Goal: Navigation & Orientation: Understand site structure

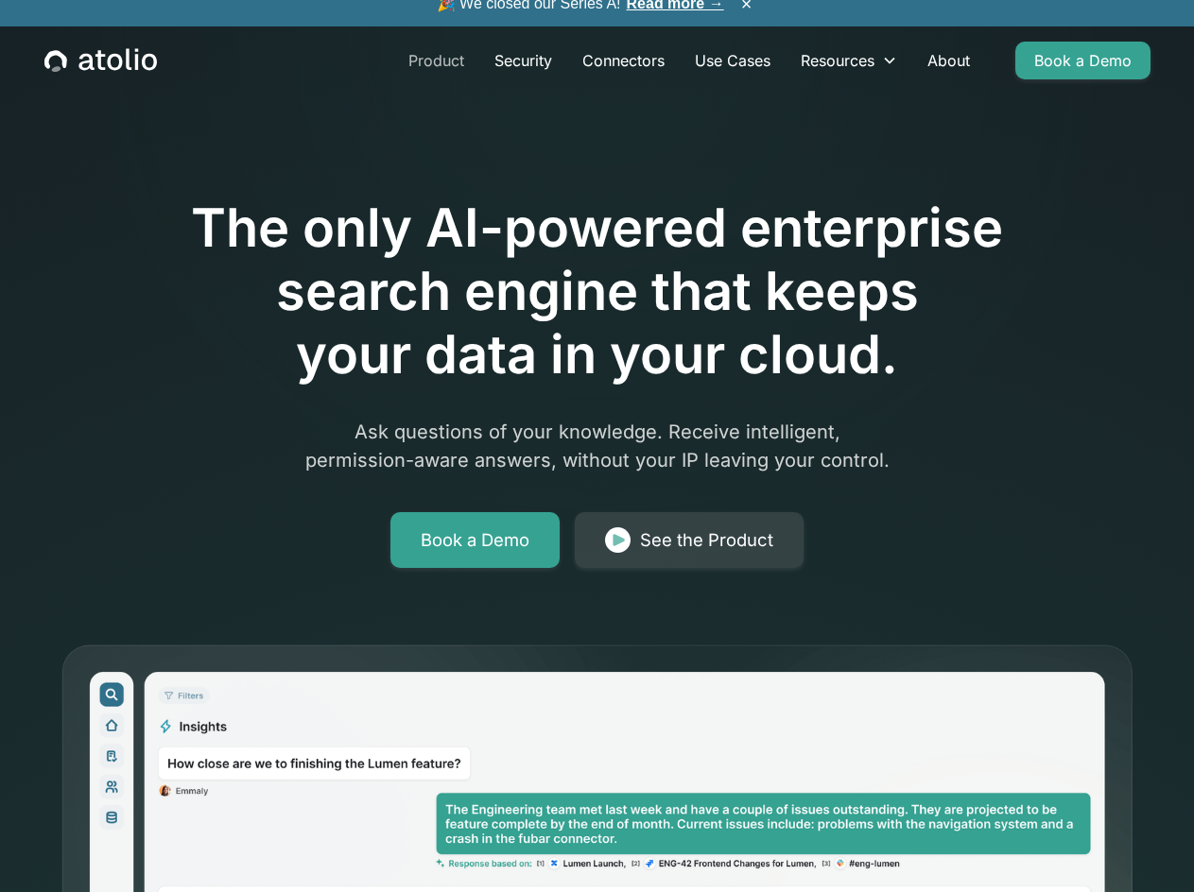
click at [439, 59] on link "Product" at bounding box center [436, 61] width 86 height 38
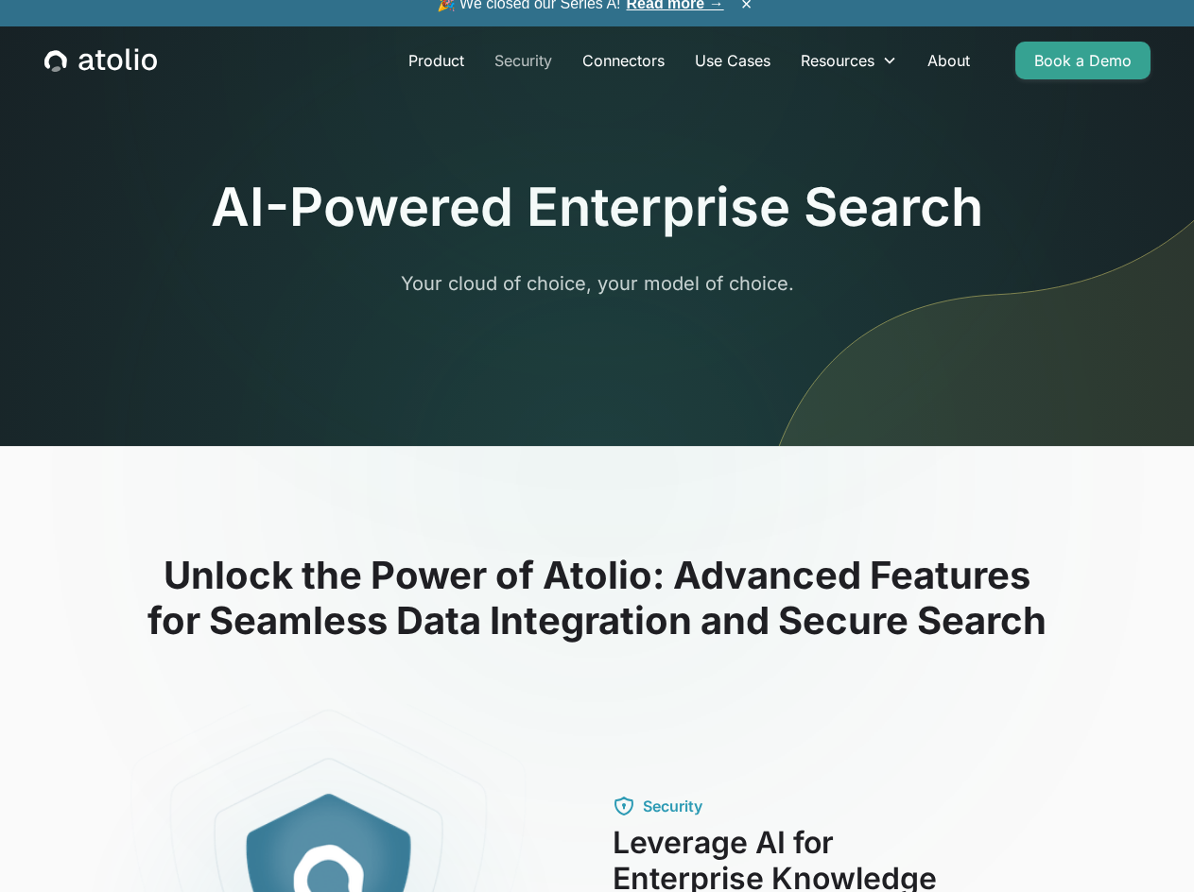
click at [527, 60] on link "Security" at bounding box center [523, 61] width 88 height 38
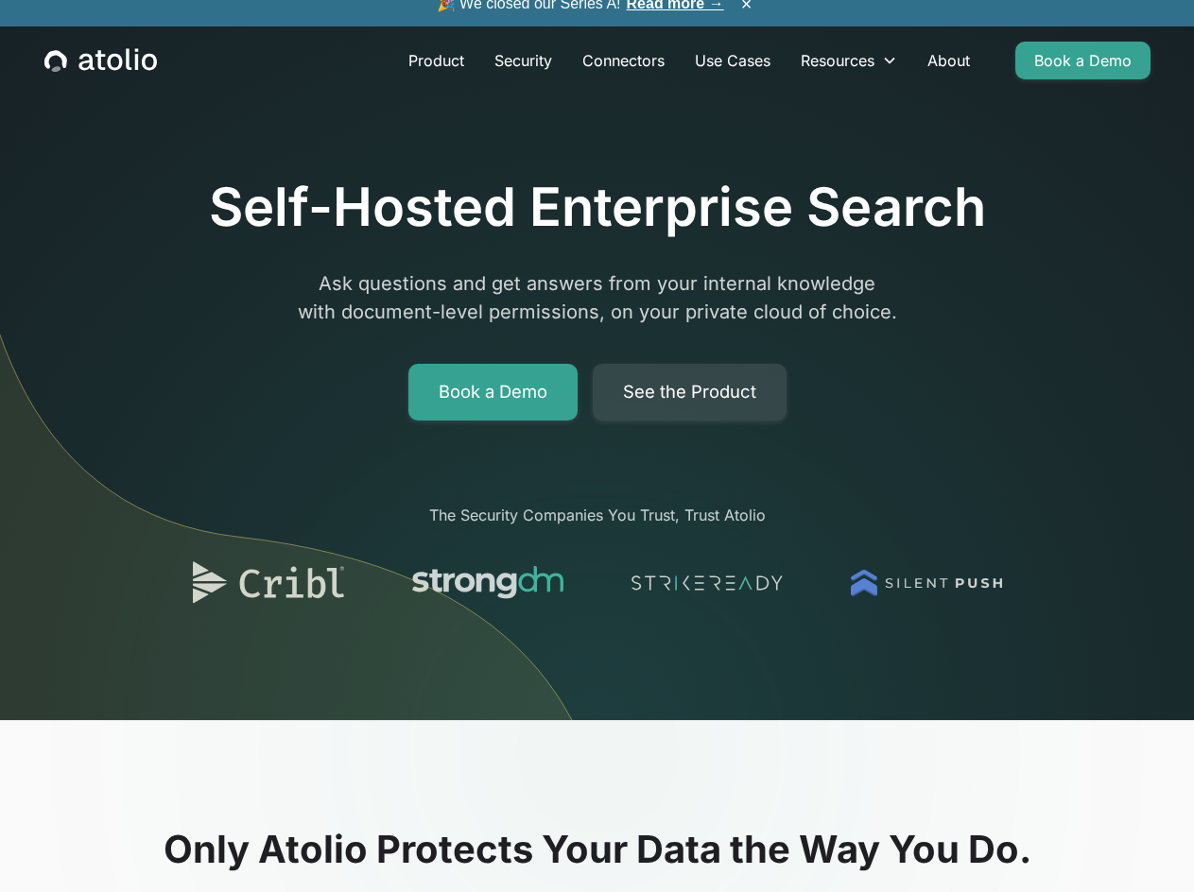
click at [102, 64] on icon "home" at bounding box center [100, 60] width 112 height 25
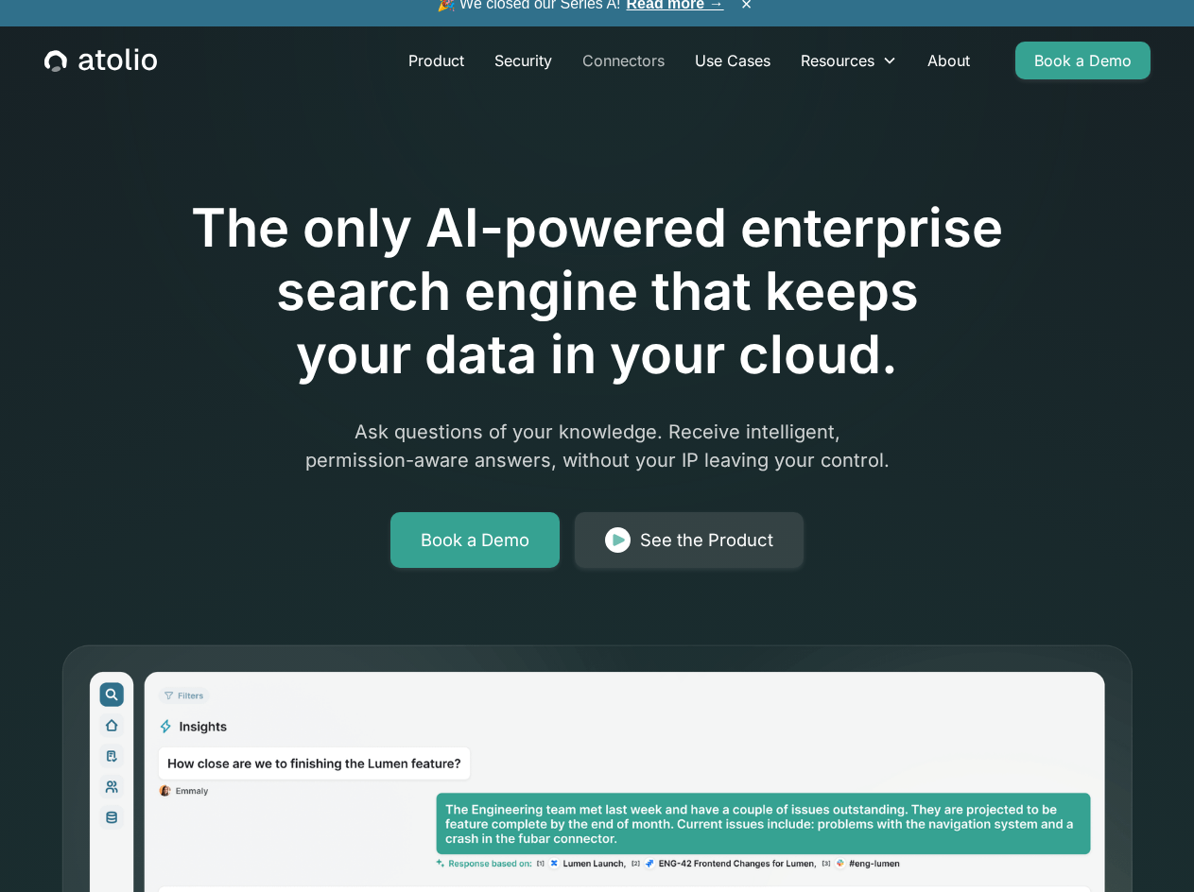
click at [637, 60] on link "Connectors" at bounding box center [623, 61] width 112 height 38
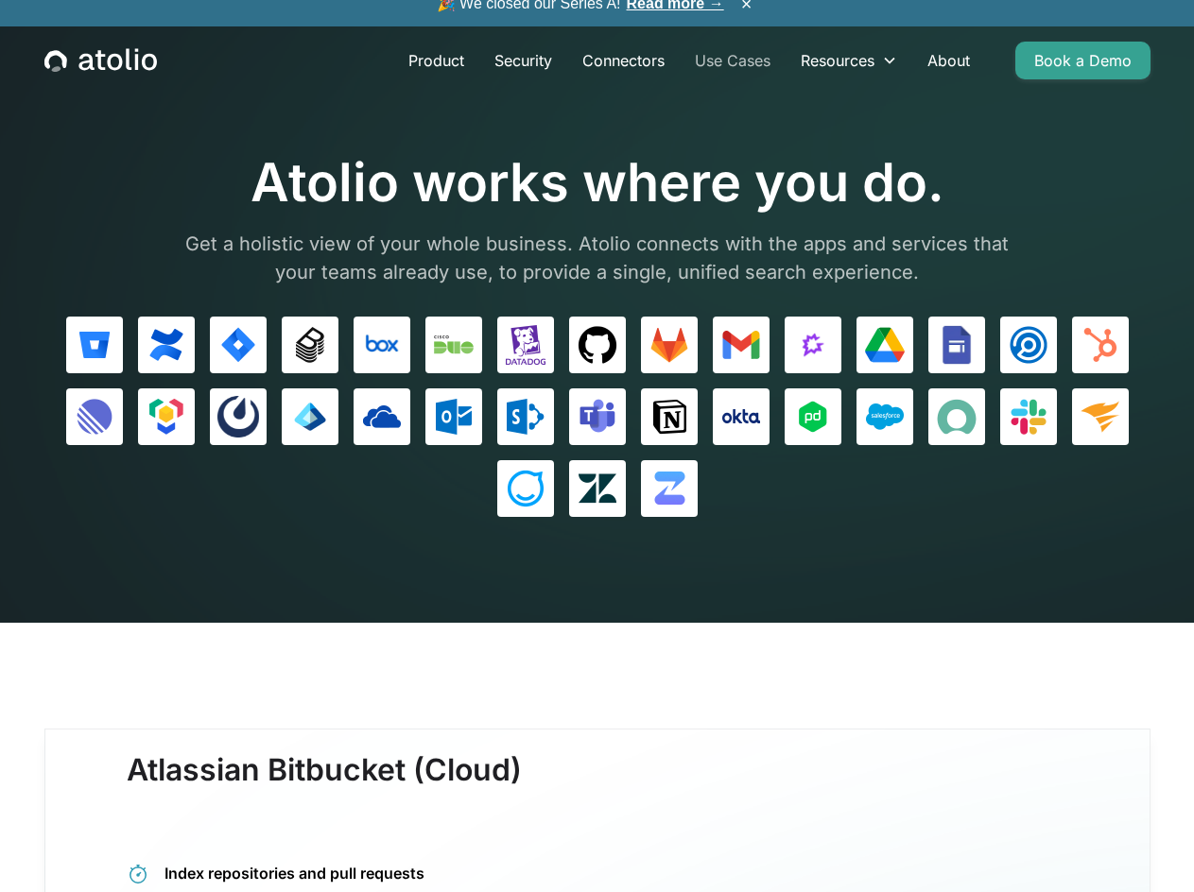
click at [740, 56] on link "Use Cases" at bounding box center [732, 61] width 106 height 38
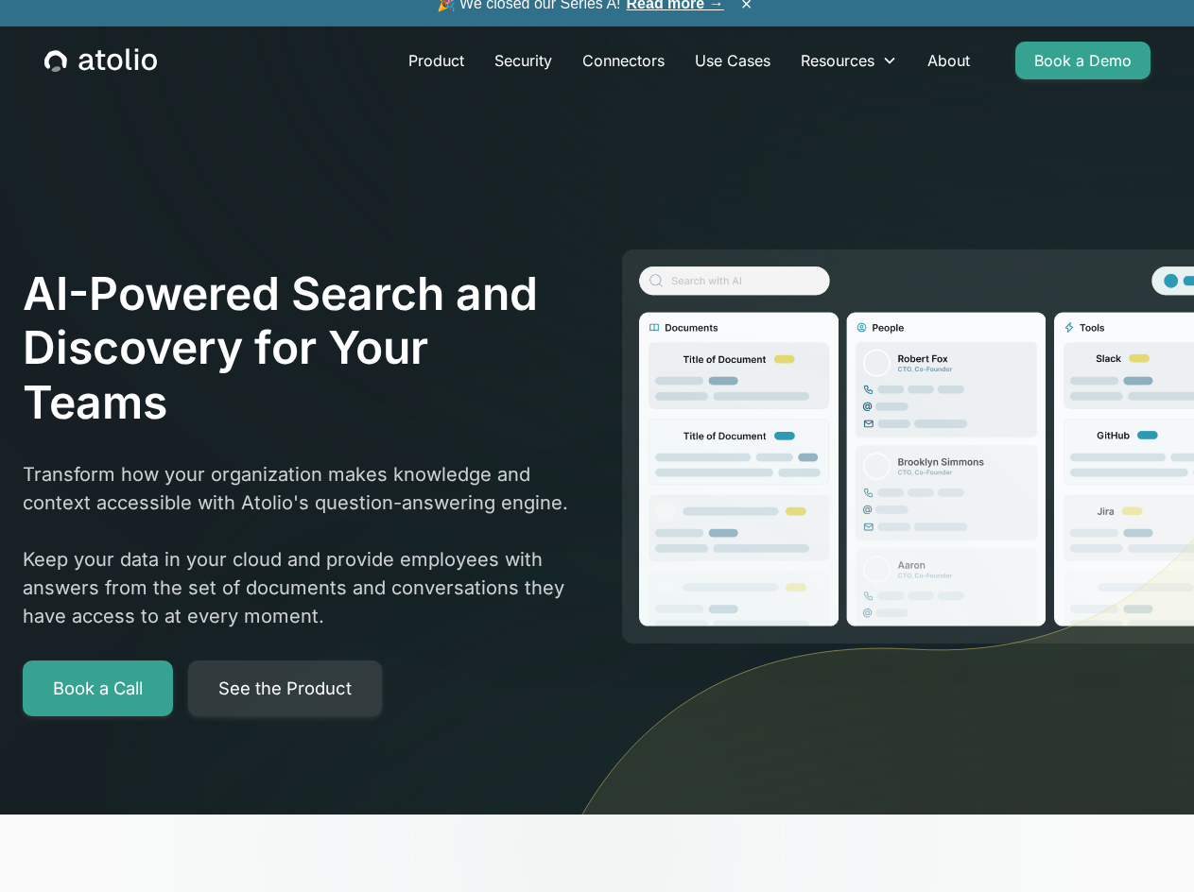
click at [669, 3] on link "Read more →" at bounding box center [675, 3] width 97 height 16
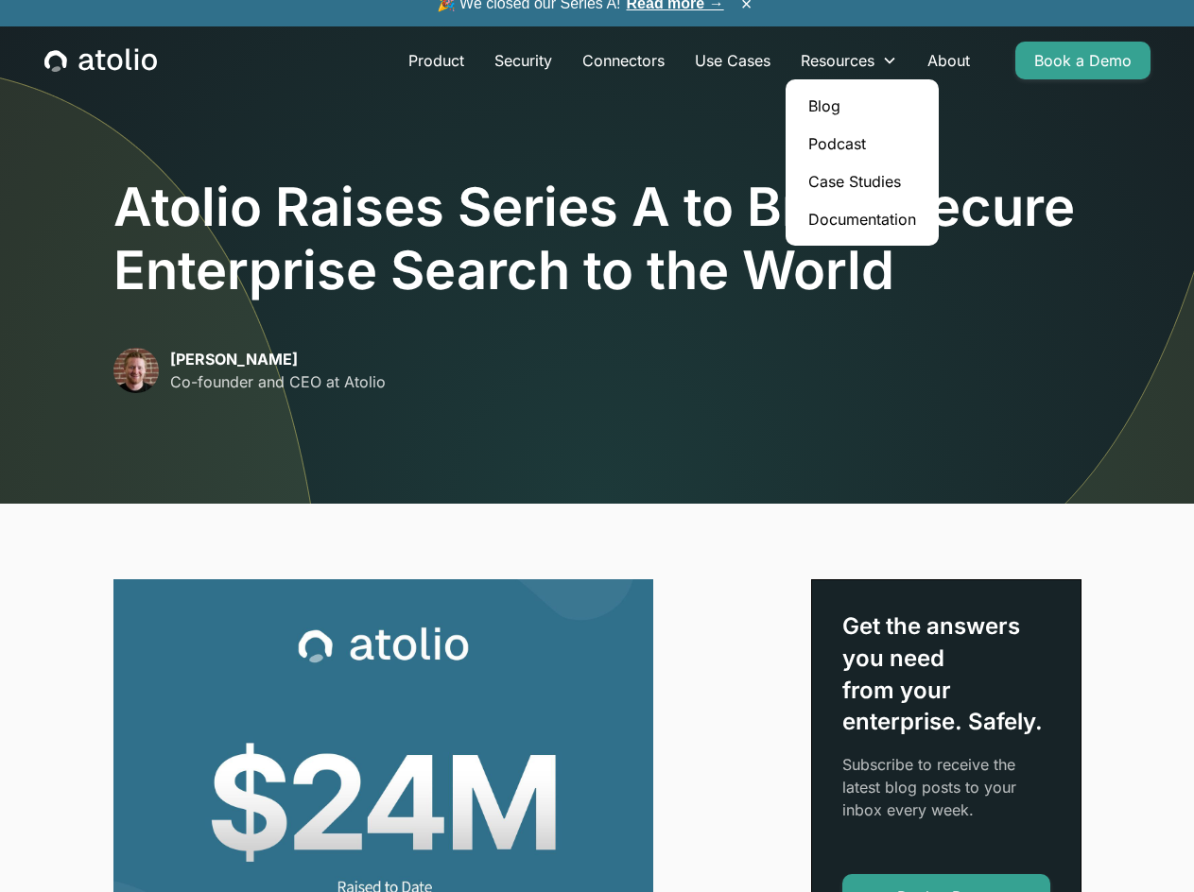
click at [833, 180] on link "Case Studies" at bounding box center [862, 182] width 138 height 38
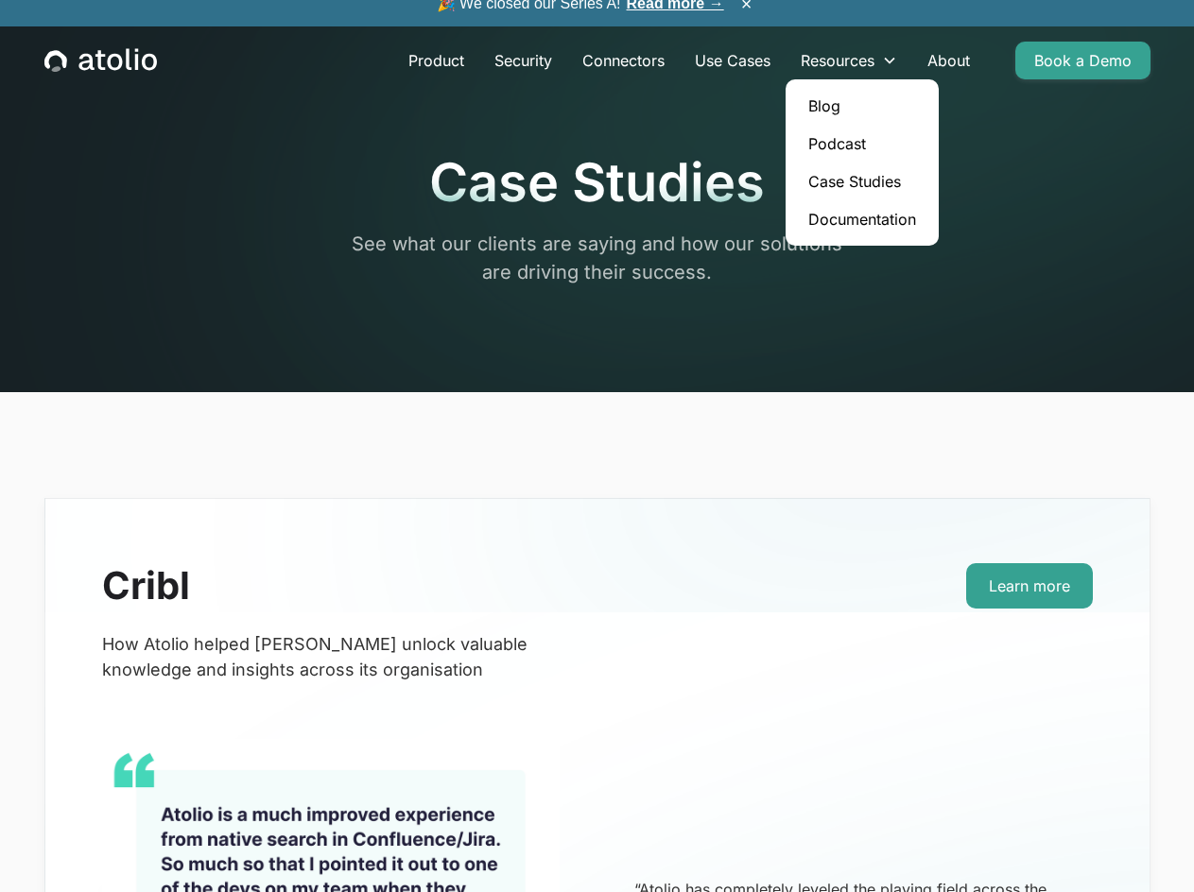
click at [850, 221] on link "Documentation" at bounding box center [862, 219] width 138 height 38
